Goal: Task Accomplishment & Management: Manage account settings

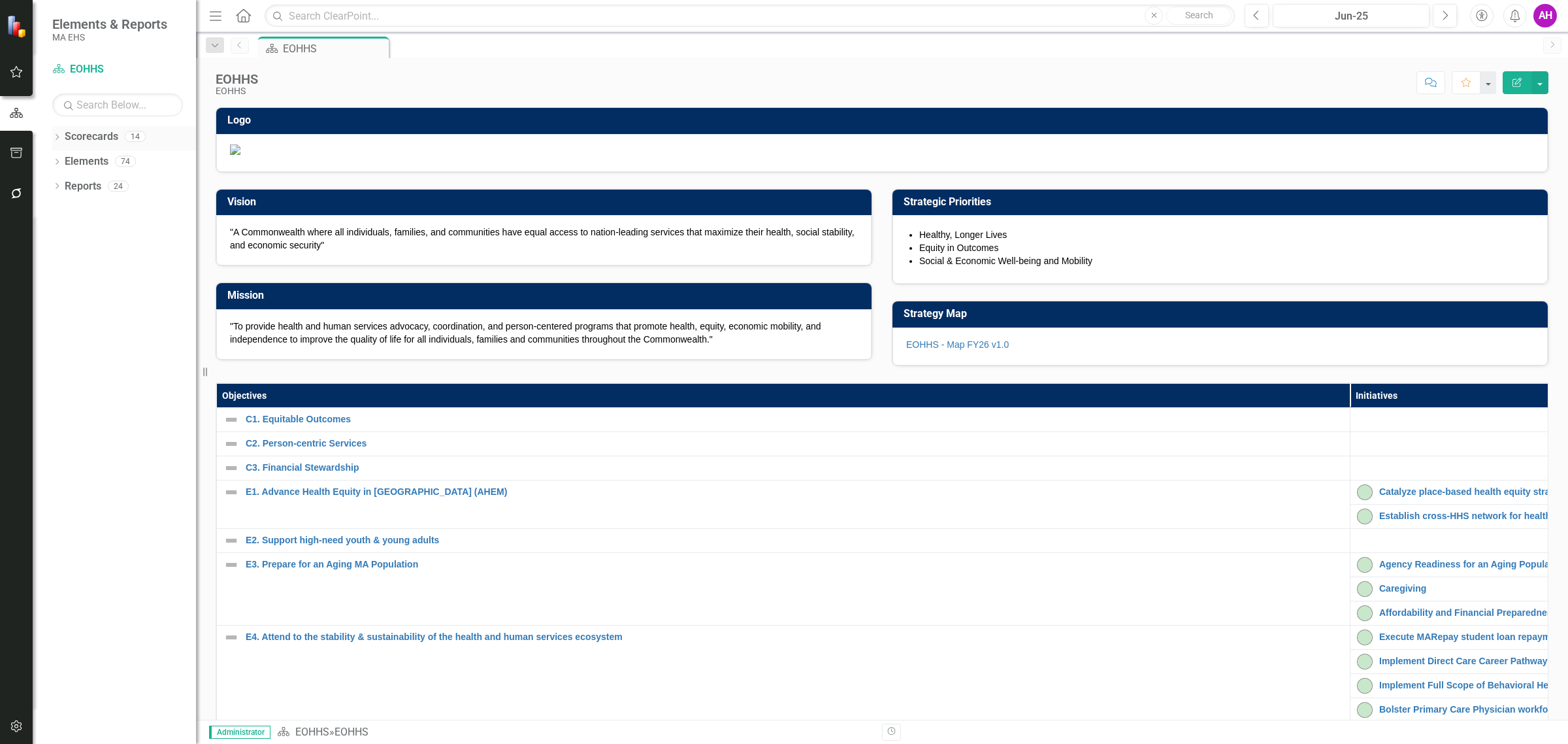
click at [89, 129] on link "Scorecards" at bounding box center [92, 136] width 53 height 15
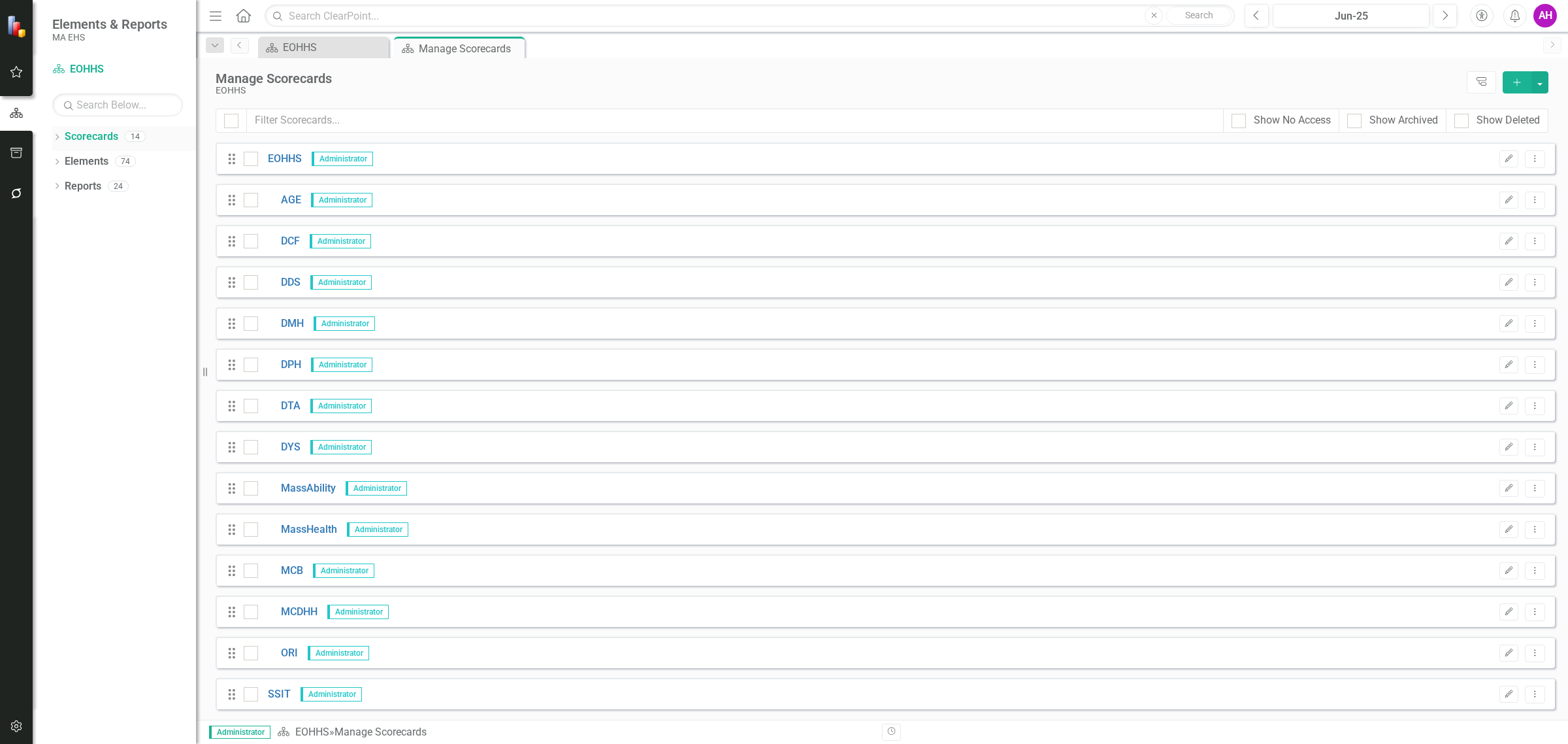
click at [57, 134] on div "Dropdown" at bounding box center [56, 138] width 9 height 11
click at [276, 162] on link "EOHHS" at bounding box center [280, 159] width 44 height 15
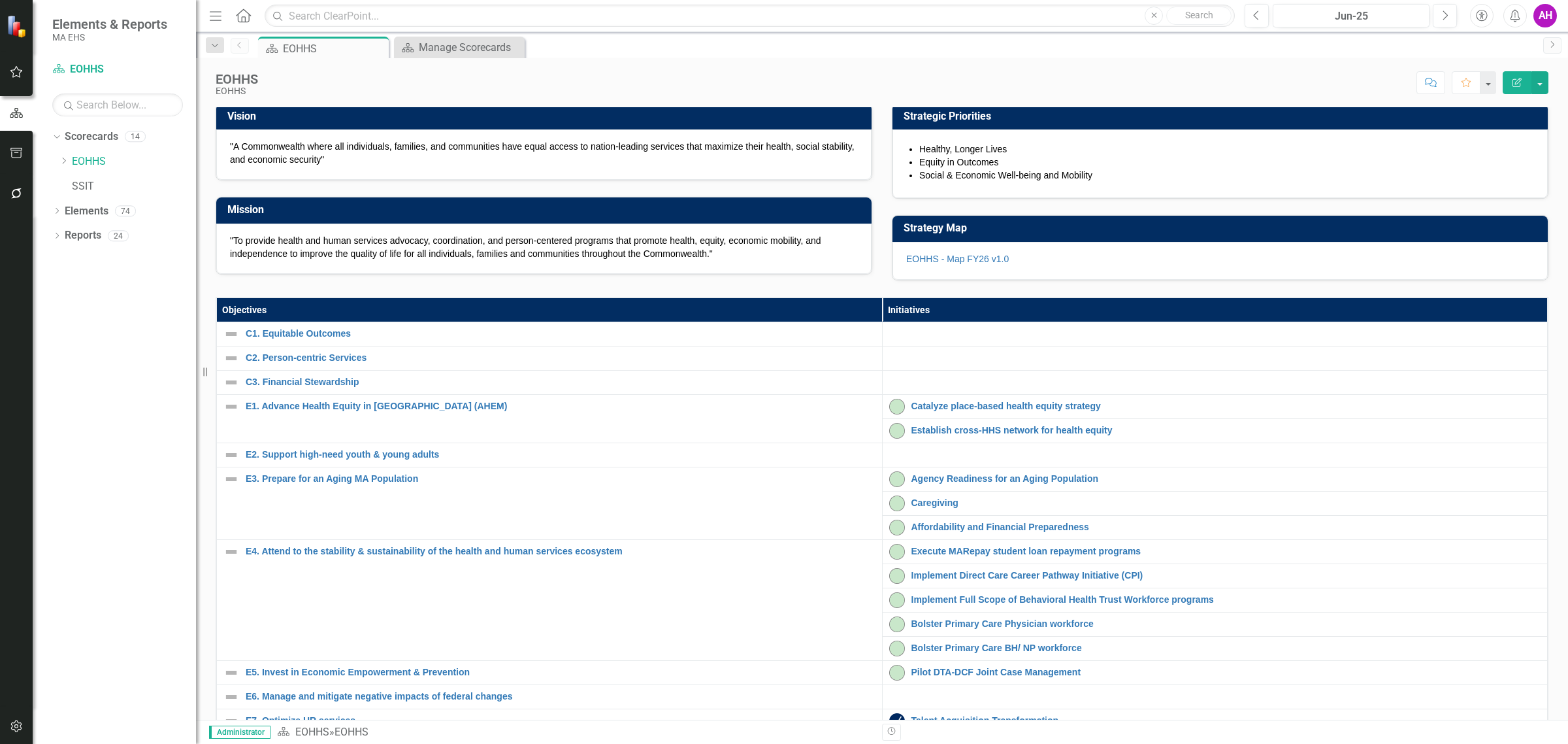
scroll to position [163, 0]
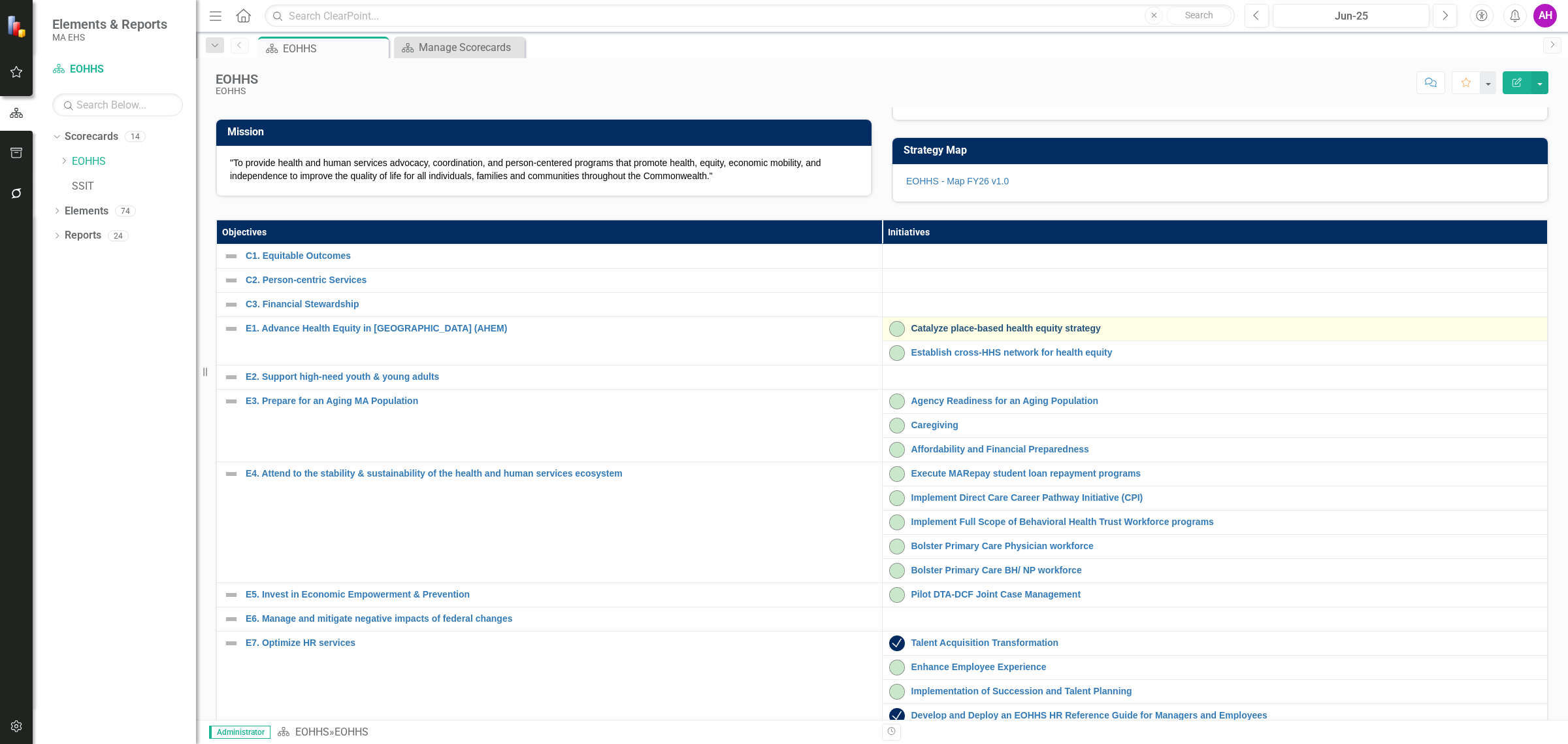
click at [997, 333] on link "Catalyze place-based health equity strategy" at bounding box center [1226, 328] width 630 height 10
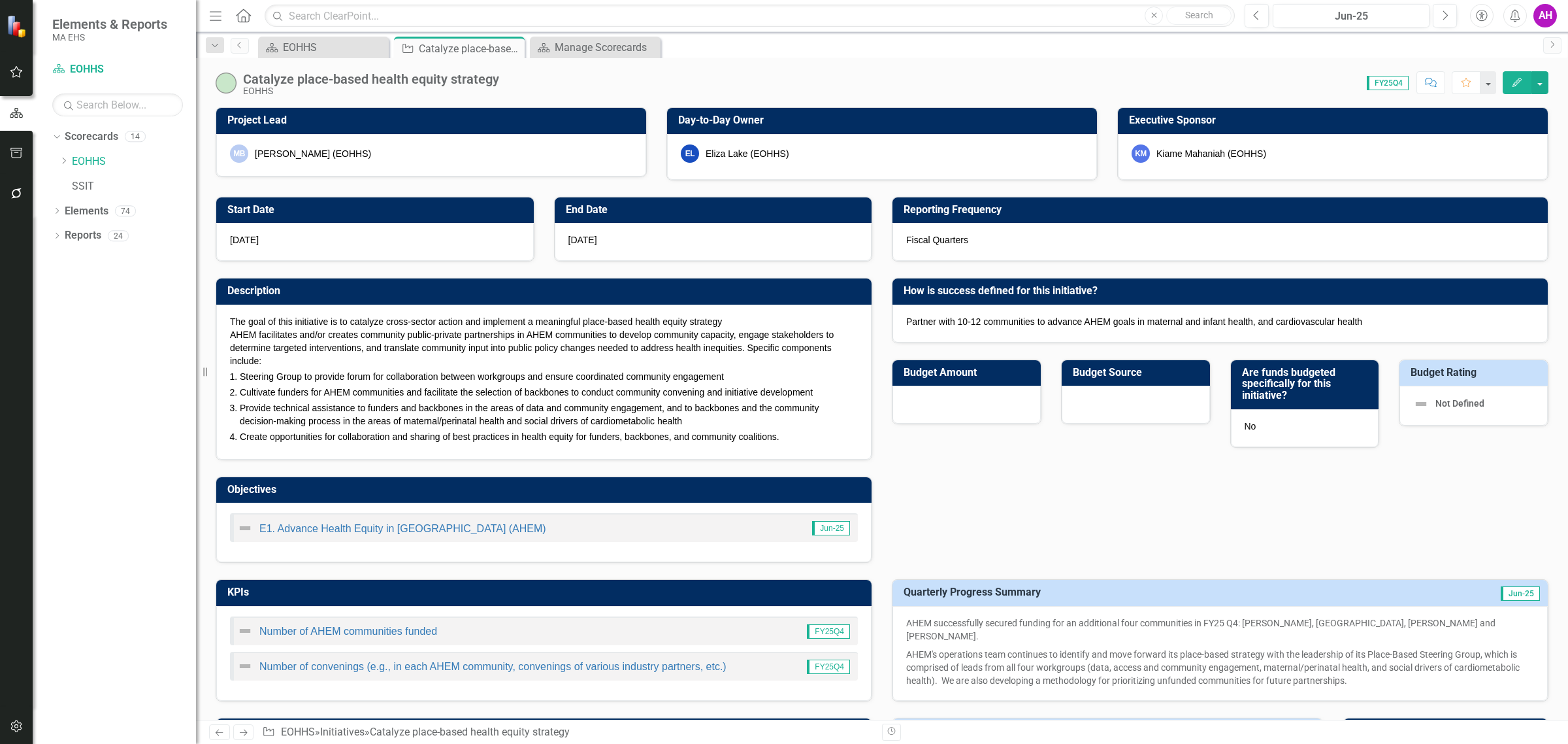
checkbox input "true"
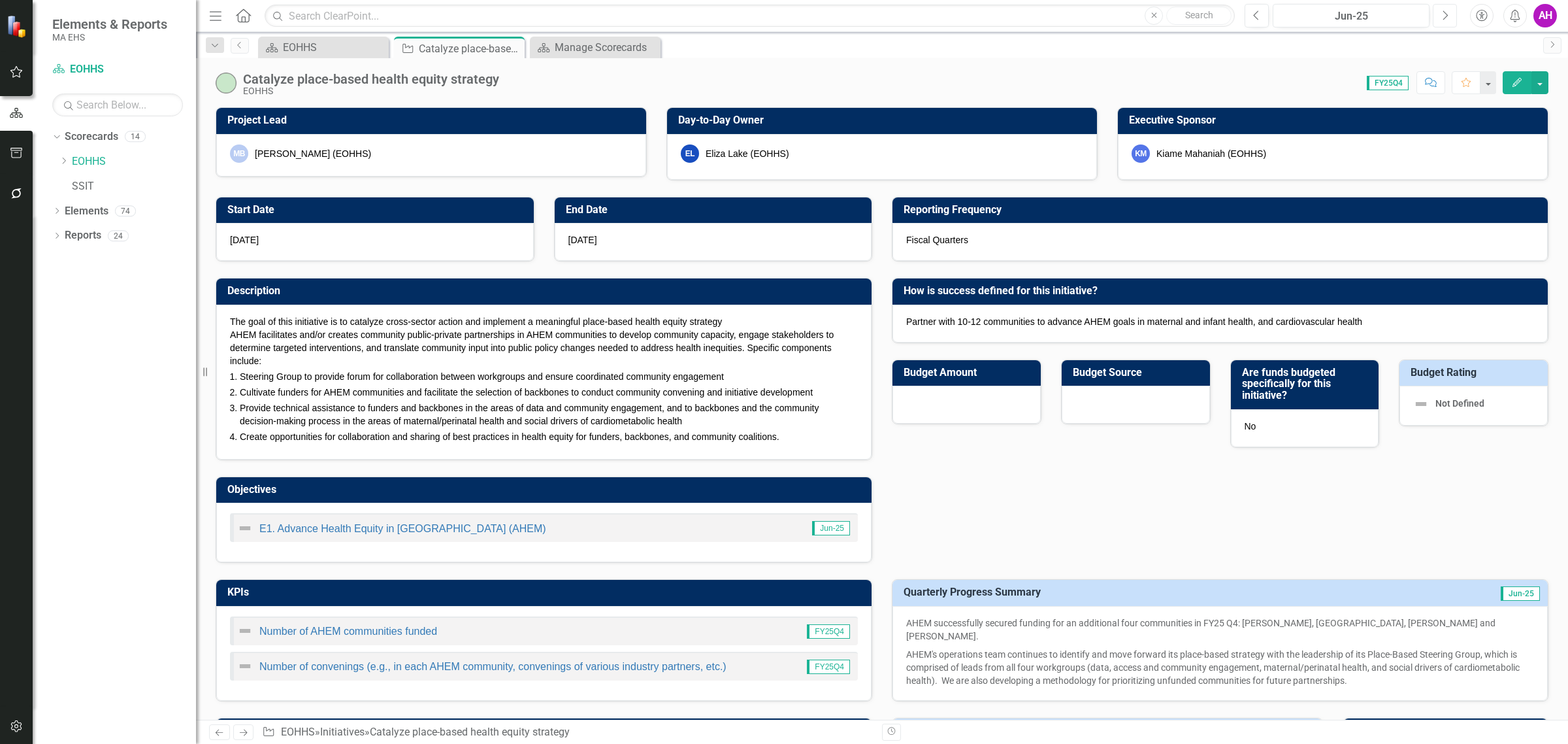
click at [1438, 17] on button "Next" at bounding box center [1445, 15] width 25 height 24
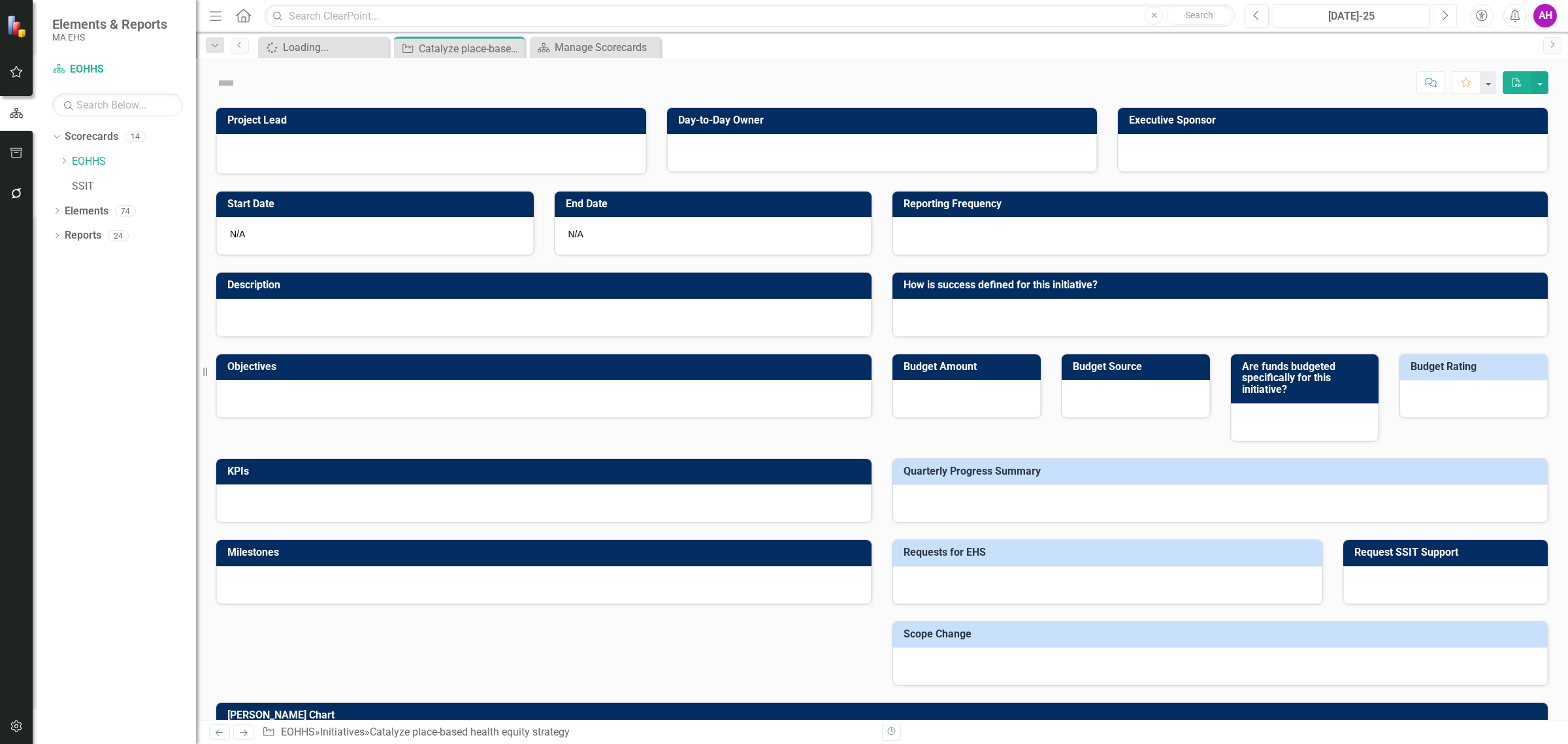
click at [1443, 15] on icon "Next" at bounding box center [1445, 16] width 7 height 12
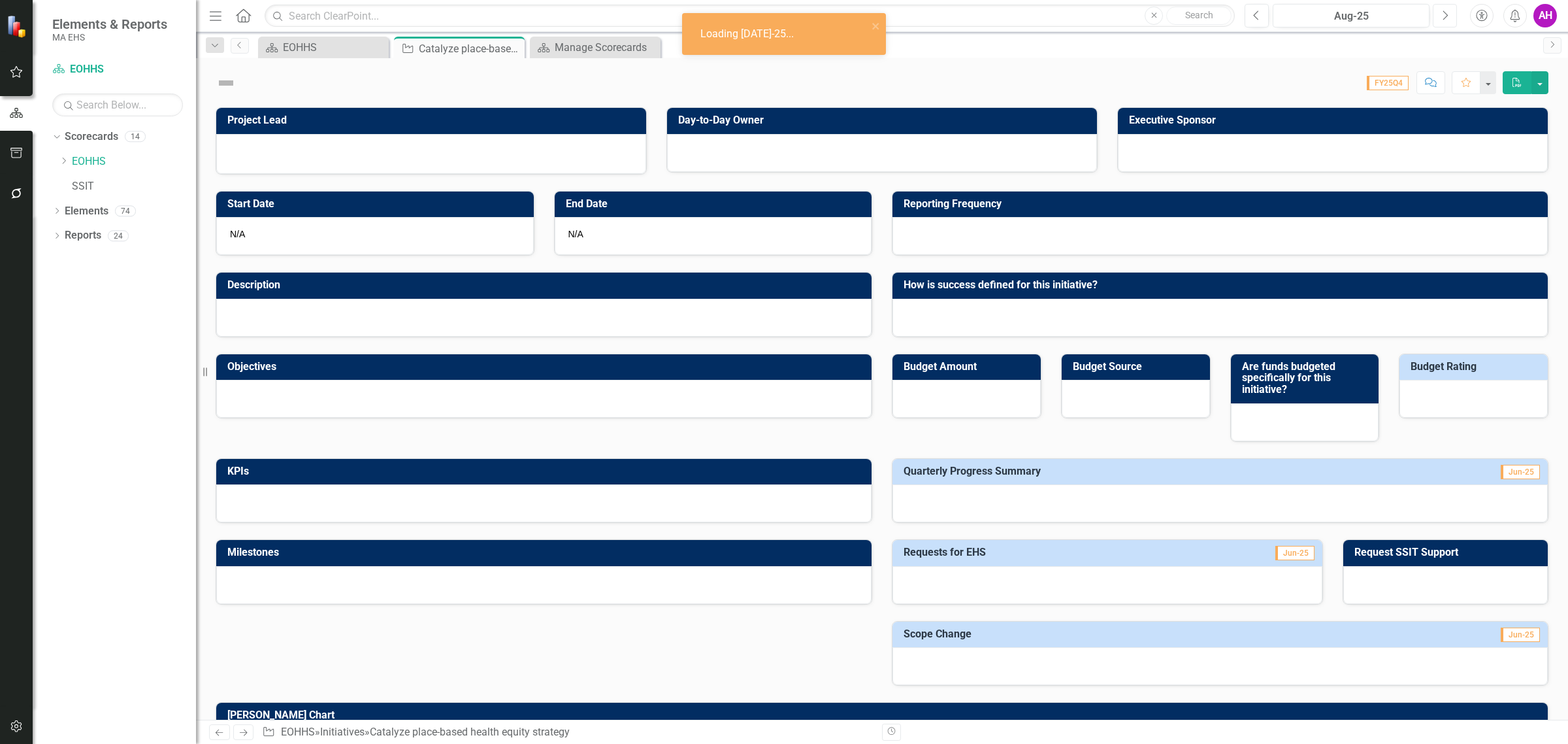
click at [1443, 15] on icon "Next" at bounding box center [1445, 16] width 7 height 12
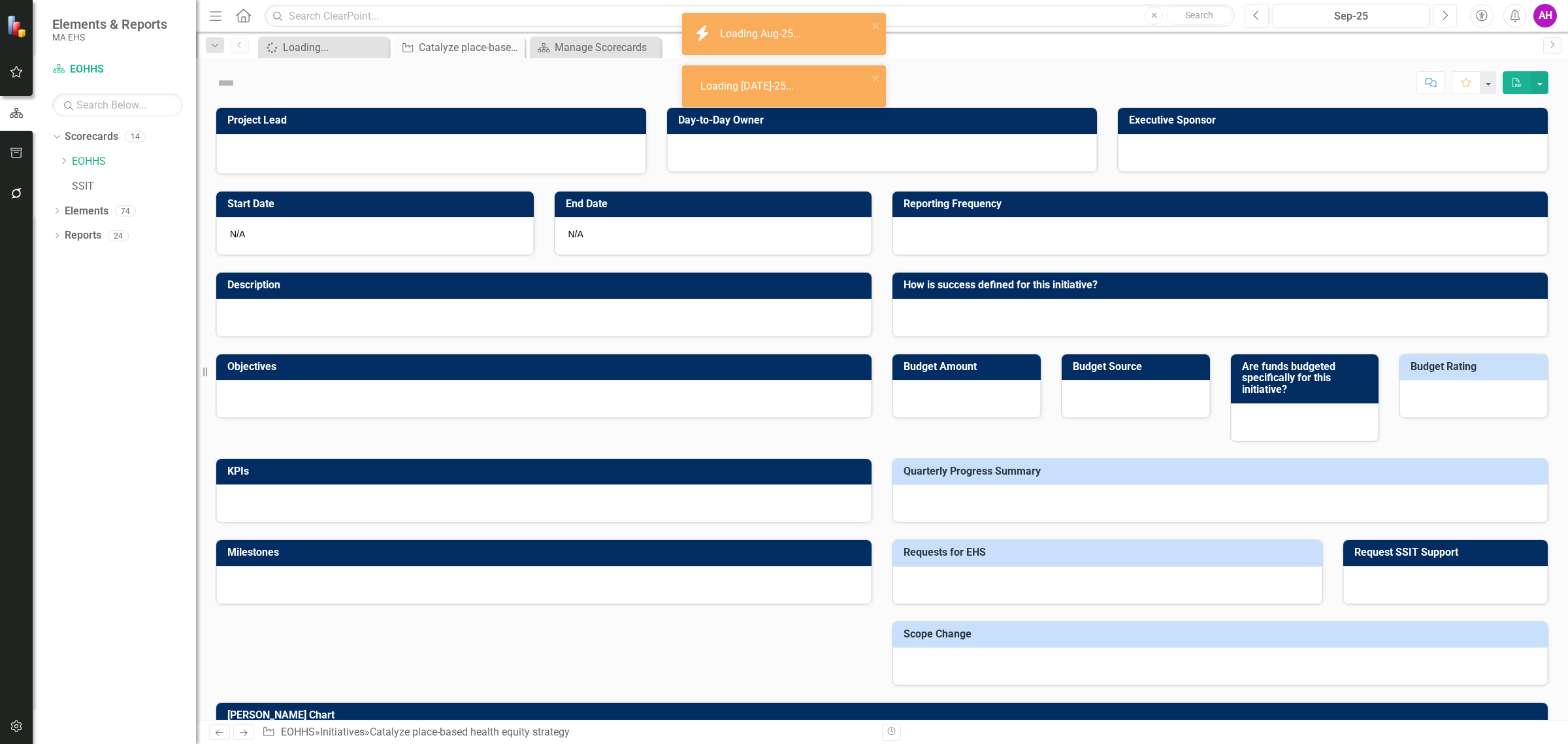
click at [1443, 15] on icon "Next" at bounding box center [1445, 16] width 7 height 12
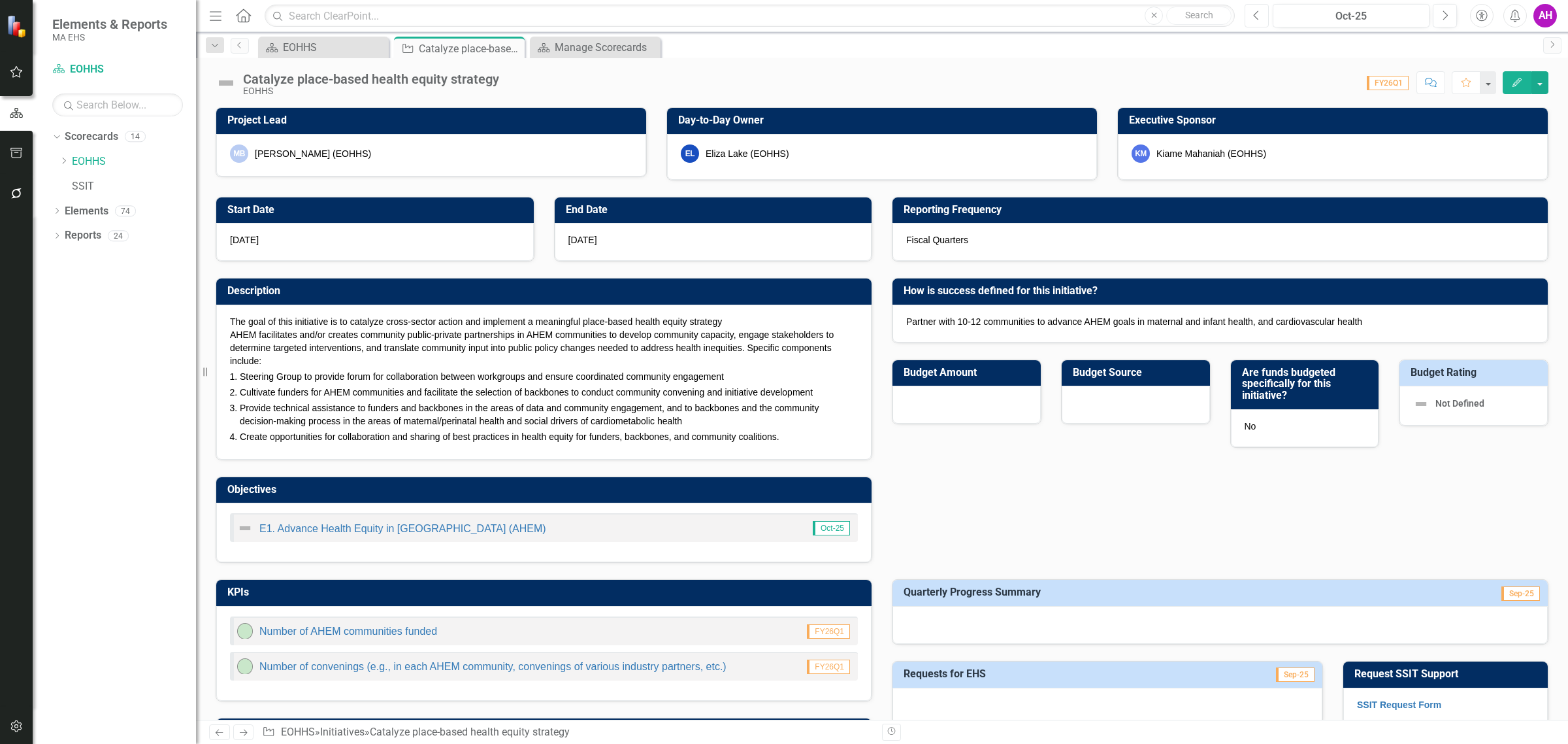
click at [1251, 18] on button "Previous" at bounding box center [1257, 15] width 25 height 24
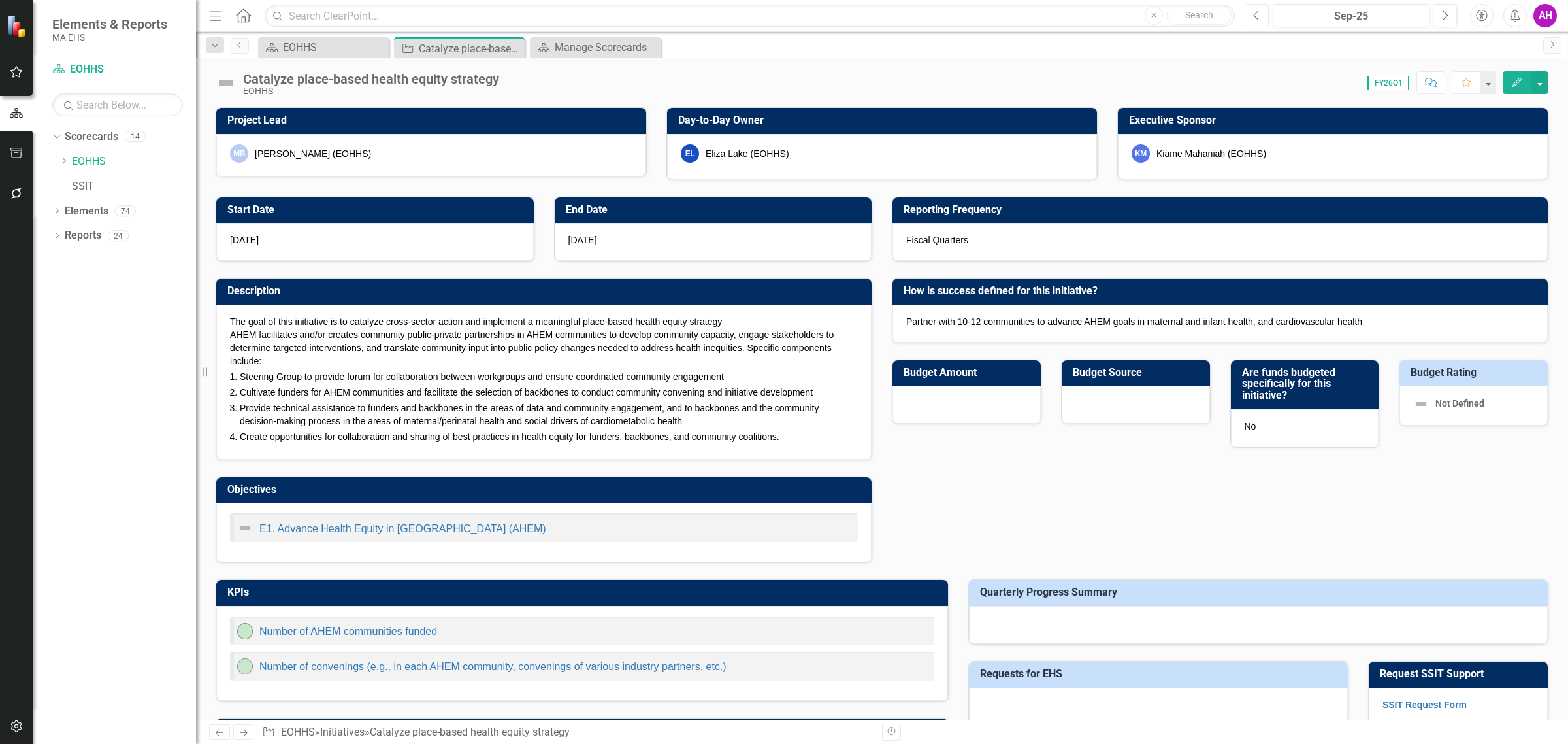
checkbox input "true"
